Goal: Information Seeking & Learning: Compare options

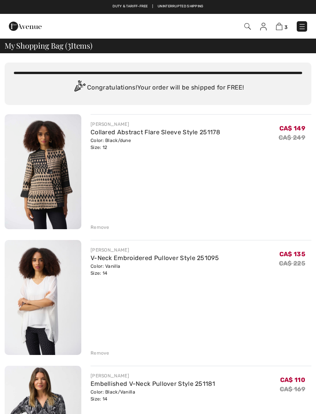
click at [247, 25] on img at bounding box center [248, 26] width 7 height 7
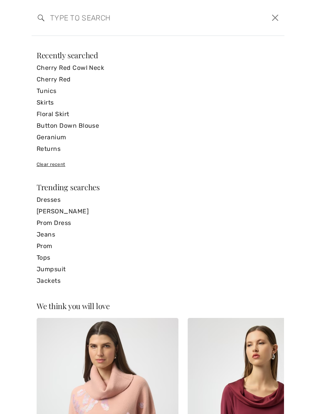
click at [51, 94] on link "Tunics" at bounding box center [158, 91] width 243 height 12
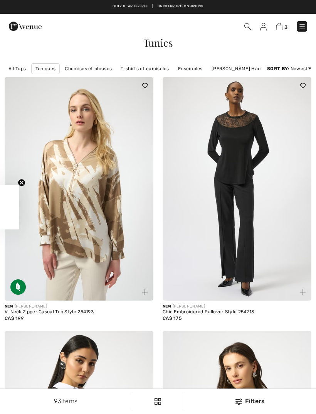
checkbox input "true"
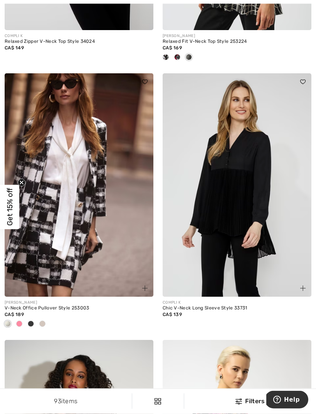
scroll to position [1044, 0]
click at [258, 209] on img at bounding box center [237, 184] width 149 height 223
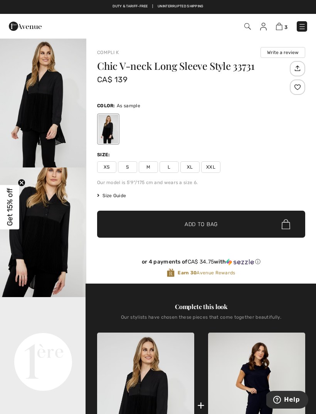
click at [60, 340] on video "Your browser does not support the video tag." at bounding box center [43, 318] width 86 height 43
click at [60, 252] on img "2 / 4" at bounding box center [43, 232] width 86 height 130
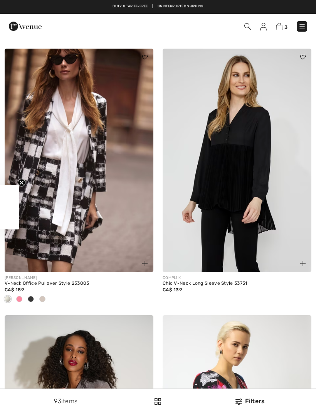
checkbox input "true"
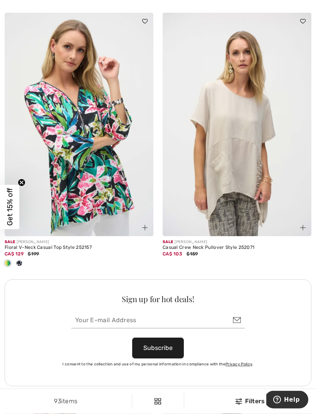
scroll to position [2985, 0]
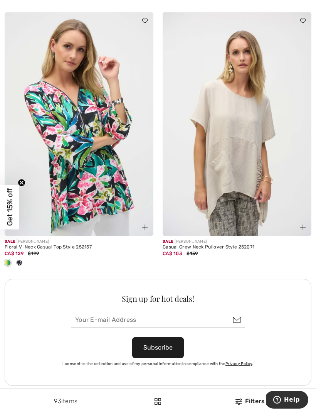
click at [21, 264] on div at bounding box center [19, 263] width 12 height 13
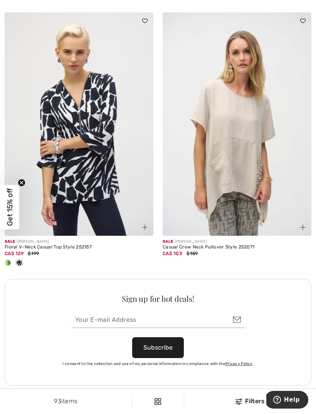
click at [13, 258] on div at bounding box center [8, 263] width 12 height 13
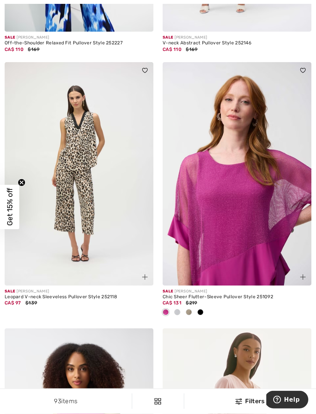
scroll to position [4358, 0]
click at [245, 206] on img at bounding box center [237, 173] width 149 height 223
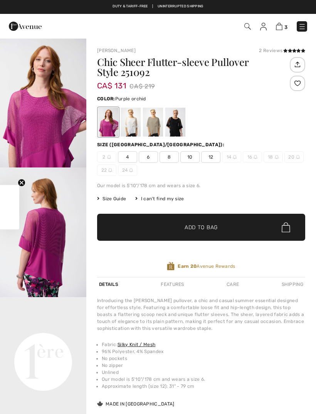
checkbox input "true"
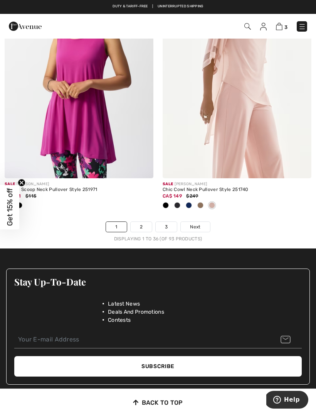
scroll to position [4728, 0]
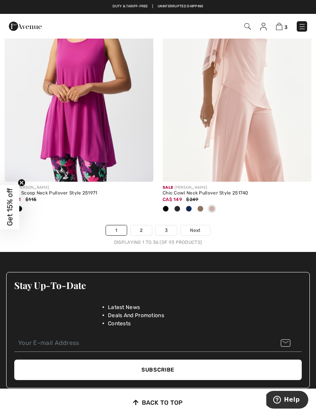
click at [143, 226] on link "2" at bounding box center [141, 230] width 21 height 10
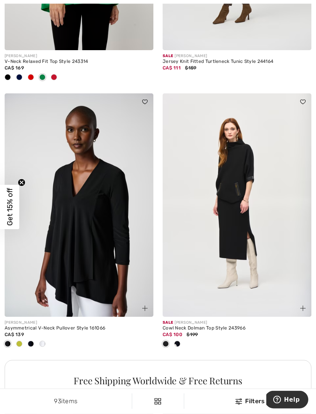
scroll to position [1291, 0]
click at [21, 342] on span at bounding box center [19, 344] width 6 height 6
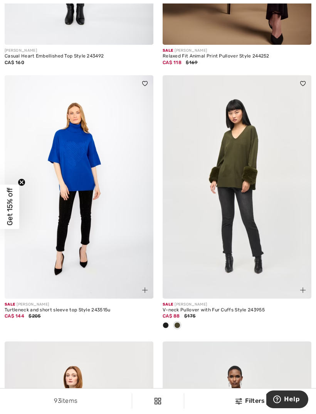
click at [181, 327] on div at bounding box center [178, 326] width 12 height 13
click at [169, 324] on div at bounding box center [166, 325] width 12 height 13
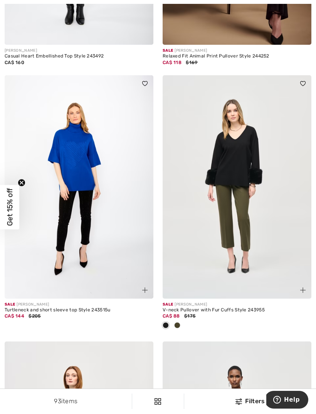
click at [244, 183] on img at bounding box center [237, 186] width 149 height 223
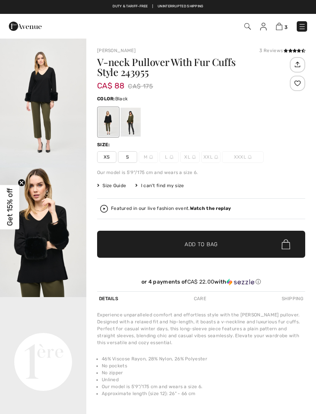
checkbox input "true"
click at [135, 124] on div at bounding box center [131, 122] width 20 height 29
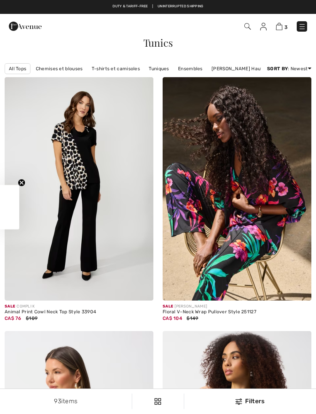
checkbox input "true"
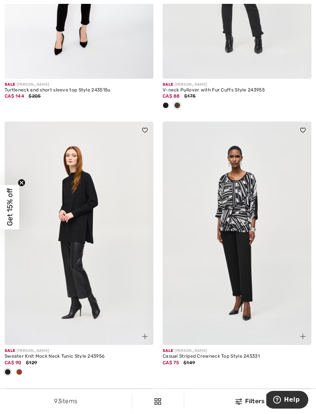
scroll to position [2626, 0]
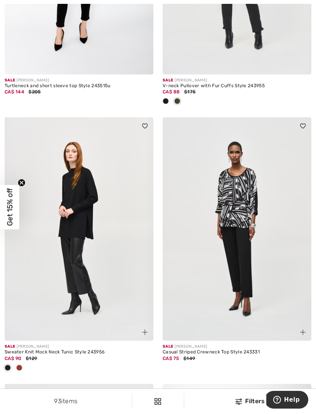
click at [85, 225] on img at bounding box center [79, 228] width 149 height 223
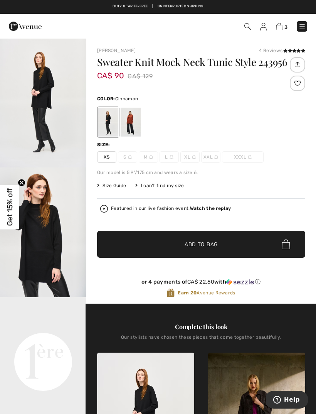
click at [134, 124] on div at bounding box center [131, 122] width 20 height 29
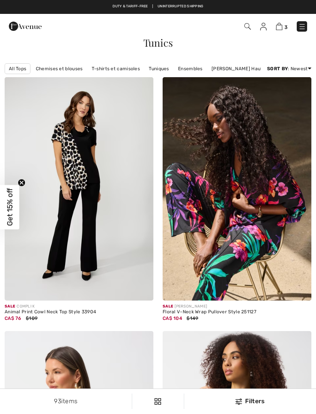
checkbox input "true"
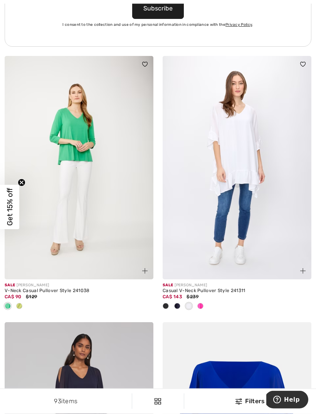
scroll to position [3327, 0]
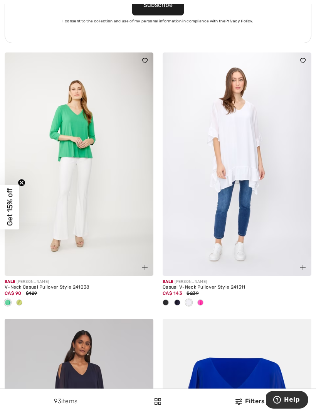
click at [214, 95] on img at bounding box center [237, 163] width 149 height 223
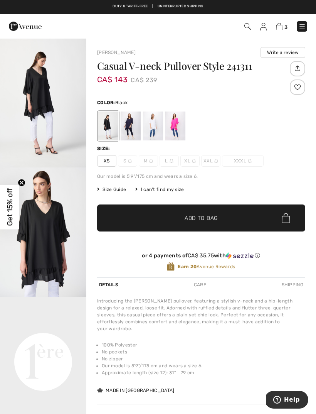
click at [181, 126] on div at bounding box center [175, 125] width 20 height 29
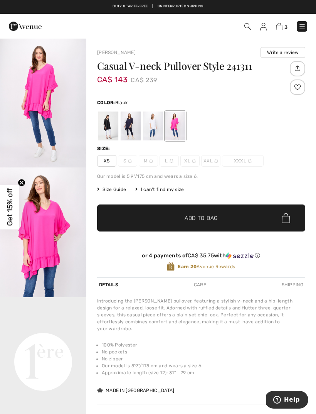
click at [113, 128] on div at bounding box center [108, 125] width 20 height 29
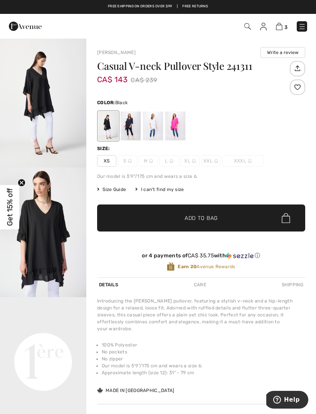
click at [159, 133] on div at bounding box center [153, 125] width 20 height 29
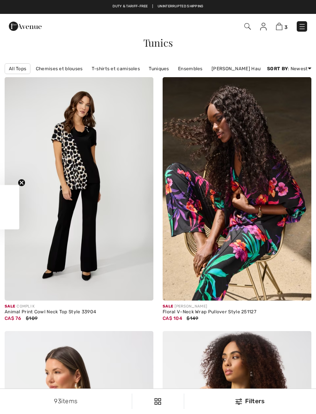
scroll to position [3352, 0]
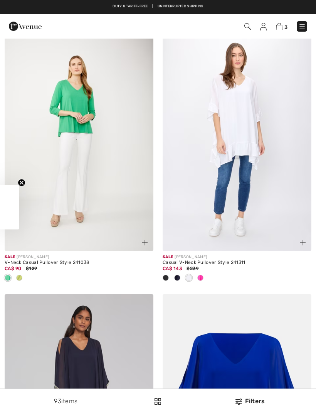
checkbox input "true"
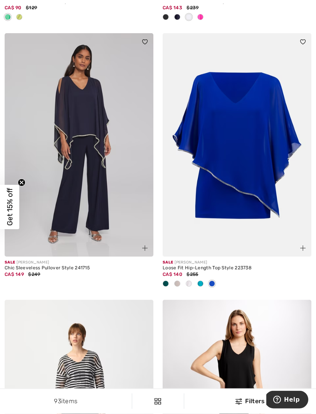
scroll to position [3613, 0]
click at [85, 108] on img at bounding box center [79, 144] width 149 height 223
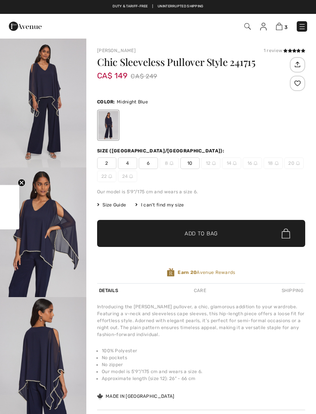
checkbox input "true"
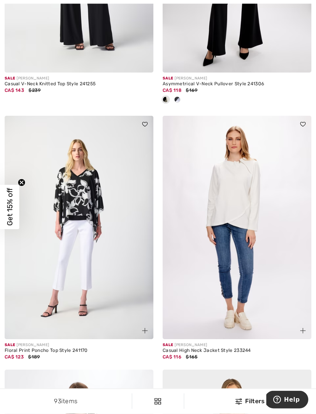
scroll to position [4063, 0]
click at [229, 229] on img at bounding box center [237, 227] width 149 height 223
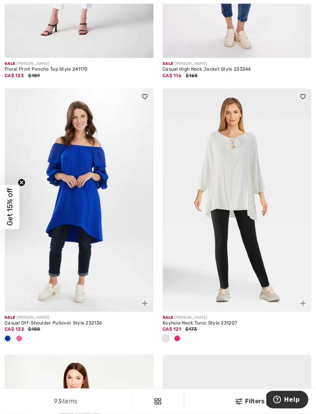
scroll to position [4345, 0]
click at [183, 333] on div at bounding box center [237, 338] width 149 height 13
click at [256, 190] on img at bounding box center [237, 199] width 149 height 223
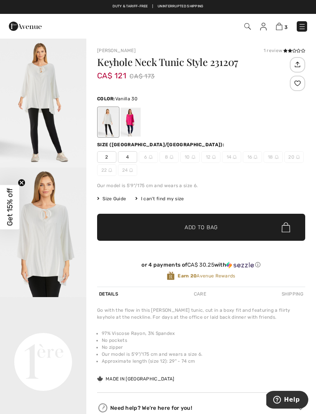
click at [135, 124] on div at bounding box center [131, 122] width 20 height 29
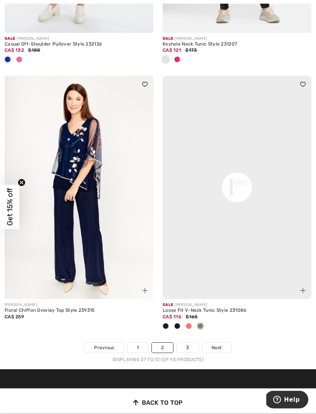
scroll to position [4623, 0]
click at [245, 237] on img at bounding box center [237, 187] width 30 height 223
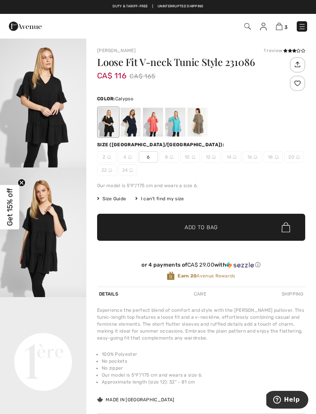
click at [156, 129] on div at bounding box center [153, 122] width 20 height 29
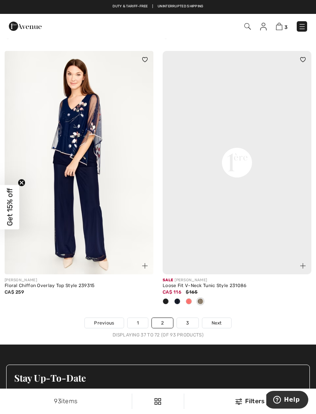
click at [219, 319] on span "Next" at bounding box center [217, 322] width 10 height 7
